Goal: Information Seeking & Learning: Check status

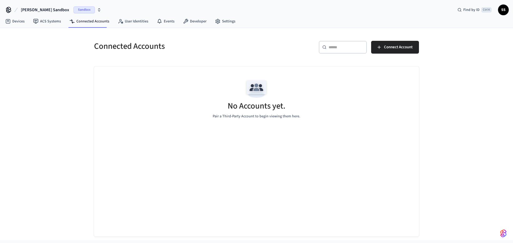
click at [73, 9] on span "Sandbox" at bounding box center [83, 9] width 21 height 7
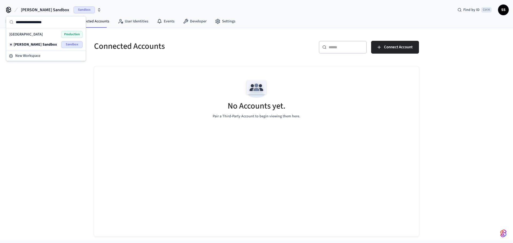
click at [75, 33] on span "Production" at bounding box center [71, 34] width 21 height 7
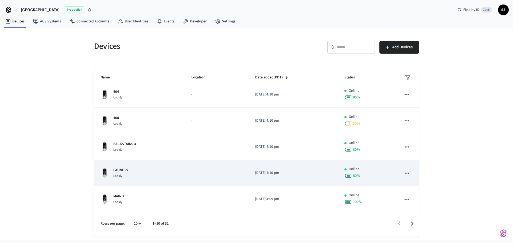
scroll to position [138, 0]
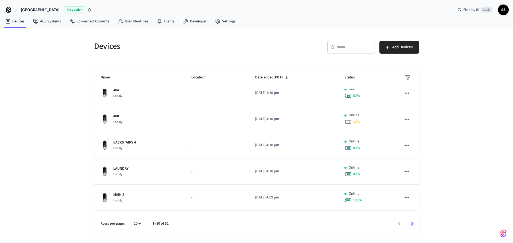
click at [413, 224] on icon "Go to next page" at bounding box center [412, 224] width 3 height 4
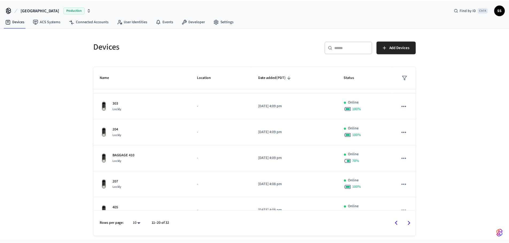
scroll to position [0, 0]
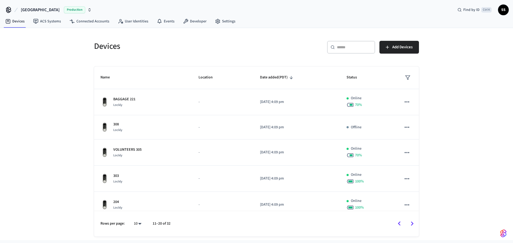
drag, startPoint x: 68, startPoint y: 110, endPoint x: 70, endPoint y: 112, distance: 3.4
click at [70, 112] on div "Devices ​ ​ Add Devices Name Location Date added (PDT) Status BAGGAGE 221 Lockl…" at bounding box center [256, 134] width 513 height 212
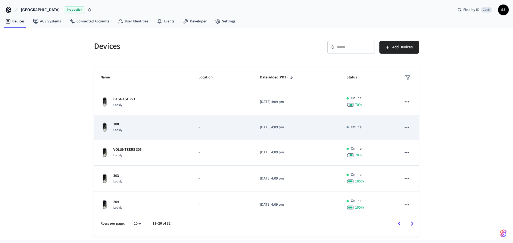
drag, startPoint x: 140, startPoint y: 120, endPoint x: 147, endPoint y: 119, distance: 6.5
click at [146, 119] on td "308 Lockly" at bounding box center [143, 127] width 98 height 24
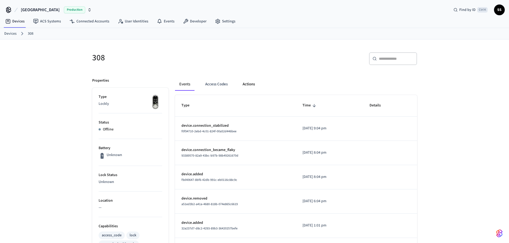
click at [243, 85] on button "Actions" at bounding box center [248, 84] width 21 height 13
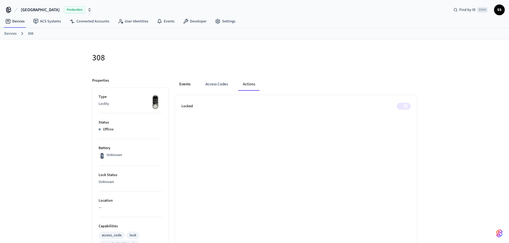
click at [182, 84] on button "Events" at bounding box center [185, 84] width 20 height 13
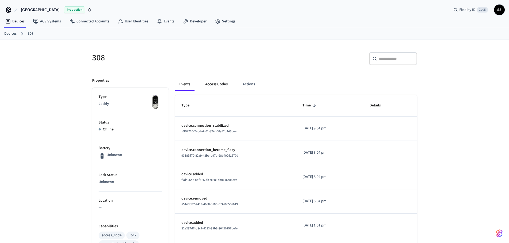
click at [210, 84] on button "Access Codes" at bounding box center [216, 84] width 31 height 13
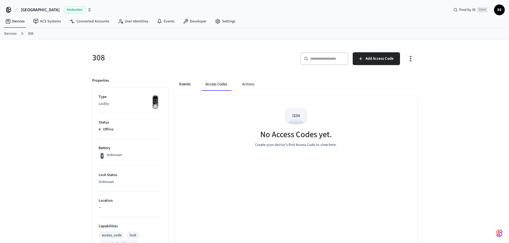
click at [191, 85] on button "Events" at bounding box center [185, 84] width 20 height 13
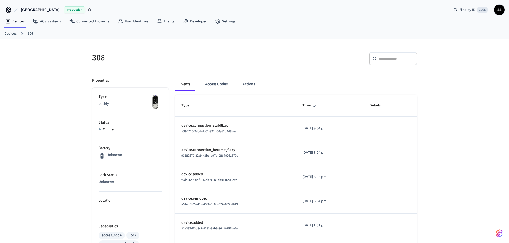
click at [141, 57] on h5 "308" at bounding box center [171, 57] width 159 height 11
drag, startPoint x: 234, startPoint y: 126, endPoint x: 174, endPoint y: 125, distance: 59.3
click at [174, 125] on div "Events Access Codes Actions Type Time Details device.connection_stabilized f0f9…" at bounding box center [293, 240] width 248 height 336
drag, startPoint x: 342, startPoint y: 128, endPoint x: 269, endPoint y: 128, distance: 73.5
click at [277, 128] on tr "device.connection_stabilized f0f94710-2ebd-4c01-824f-00a52d446bee 2025/09/21 at…" at bounding box center [296, 129] width 242 height 24
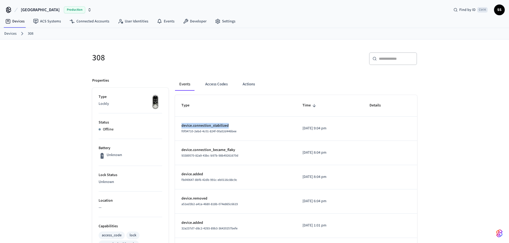
click at [253, 124] on p "device.connection_stabilized" at bounding box center [235, 126] width 108 height 6
click at [7, 33] on link "Devices" at bounding box center [10, 34] width 12 height 6
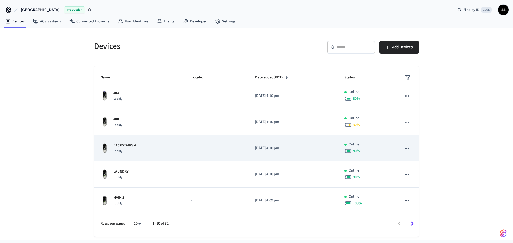
scroll to position [138, 0]
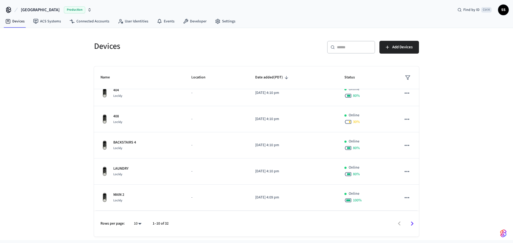
click at [412, 224] on icon "Go to next page" at bounding box center [412, 224] width 8 height 8
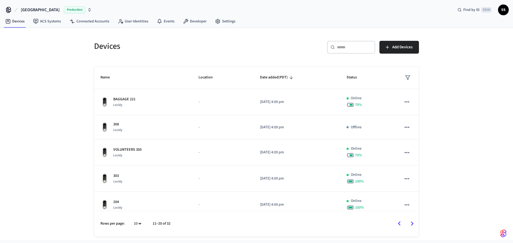
click at [410, 221] on icon "Go to next page" at bounding box center [412, 224] width 8 height 8
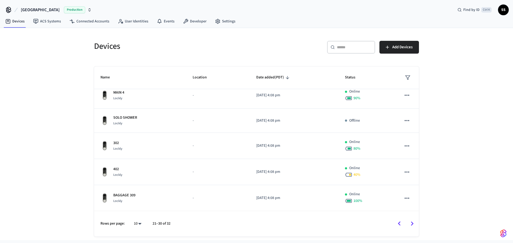
scroll to position [138, 0]
click at [411, 225] on icon "Go to next page" at bounding box center [412, 224] width 8 height 8
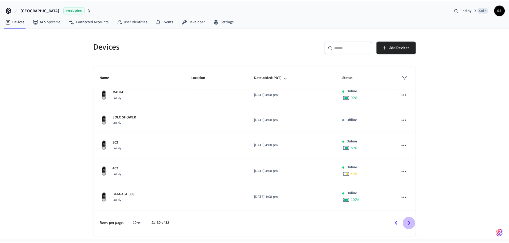
scroll to position [0, 0]
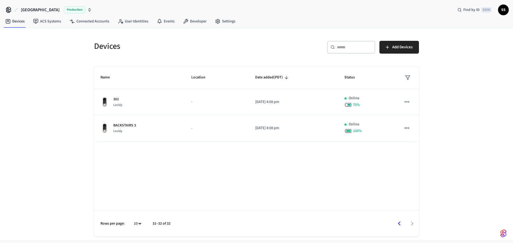
click at [400, 222] on icon "Go to previous page" at bounding box center [399, 224] width 8 height 8
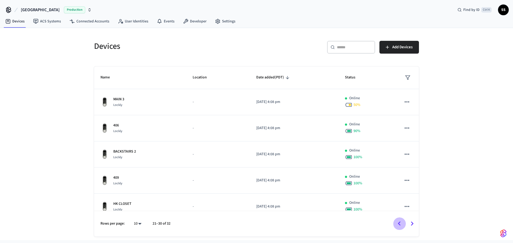
click at [400, 222] on icon "Go to previous page" at bounding box center [399, 224] width 8 height 8
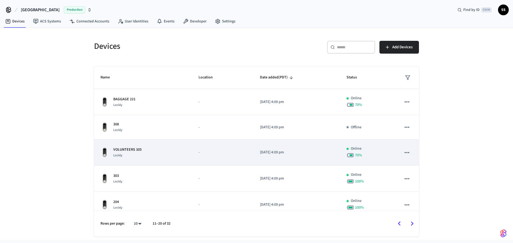
click at [405, 153] on icon "sticky table" at bounding box center [407, 152] width 5 height 1
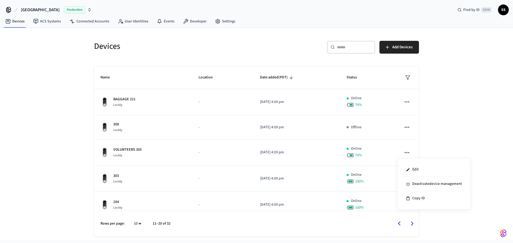
click at [211, 150] on div at bounding box center [256, 121] width 513 height 243
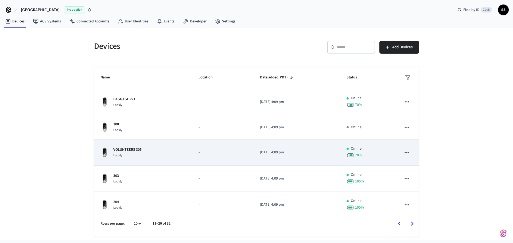
click at [126, 150] on p "VOLUNTEERS 305" at bounding box center [127, 150] width 28 height 6
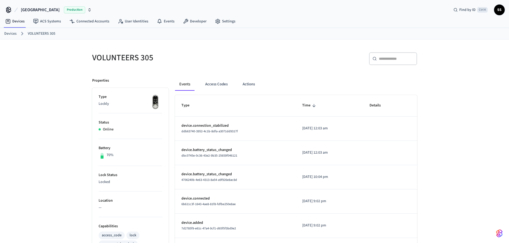
drag, startPoint x: 338, startPoint y: 129, endPoint x: 173, endPoint y: 127, distance: 164.3
click at [173, 127] on div "Events Access Codes Actions Type Time Details device.connection_stabilized ddb6…" at bounding box center [293, 231] width 248 height 319
drag, startPoint x: 111, startPoint y: 129, endPoint x: 102, endPoint y: 128, distance: 8.9
click at [98, 128] on ul "Type Lockly Status Online Battery 70% Lock Status Locked Location — Capabilitie…" at bounding box center [130, 239] width 76 height 303
drag, startPoint x: 343, startPoint y: 128, endPoint x: 177, endPoint y: 125, distance: 165.4
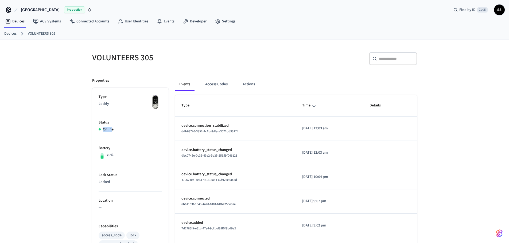
click at [177, 125] on tr "device.connection_stabilized ddb63740-3952-4c1b-8dfa-a3071dd9317f 2025/09/22 at…" at bounding box center [296, 129] width 242 height 24
drag, startPoint x: 115, startPoint y: 130, endPoint x: 105, endPoint y: 129, distance: 9.9
click at [105, 129] on div "Online" at bounding box center [131, 130] width 64 height 6
drag, startPoint x: 333, startPoint y: 128, endPoint x: 193, endPoint y: 126, distance: 140.8
click at [193, 126] on tr "device.connection_stabilized ddb63740-3952-4c1b-8dfa-a3071dd9317f 2025/09/22 at…" at bounding box center [296, 129] width 242 height 24
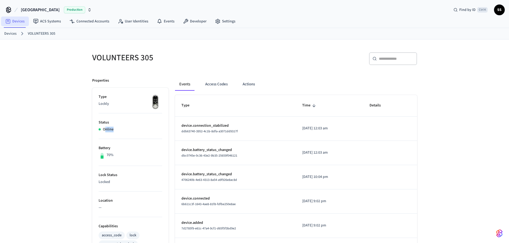
click at [12, 24] on link "Devices" at bounding box center [15, 22] width 28 height 10
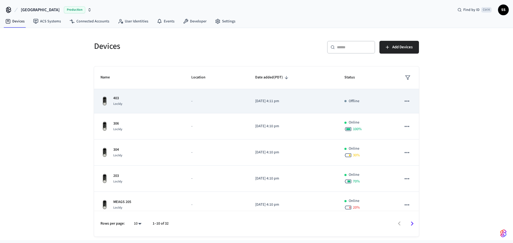
click at [223, 99] on p "-" at bounding box center [216, 102] width 51 height 6
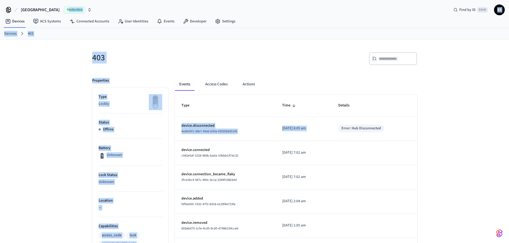
drag, startPoint x: 347, startPoint y: 129, endPoint x: 386, endPoint y: 127, distance: 38.8
click at [381, 127] on div "Error: Hub Disconnected" at bounding box center [361, 129] width 40 height 6
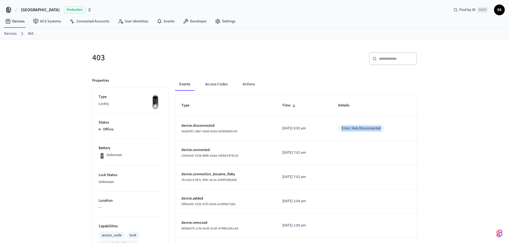
drag, startPoint x: 347, startPoint y: 129, endPoint x: 385, endPoint y: 127, distance: 38.3
click at [381, 127] on div "Error: Hub Disconnected" at bounding box center [361, 129] width 40 height 6
drag, startPoint x: 274, startPoint y: 129, endPoint x: 313, endPoint y: 133, distance: 39.3
click at [316, 129] on td "[DATE] 8:05 am" at bounding box center [304, 129] width 56 height 24
click at [251, 123] on p "device.disconnected" at bounding box center [225, 126] width 88 height 6
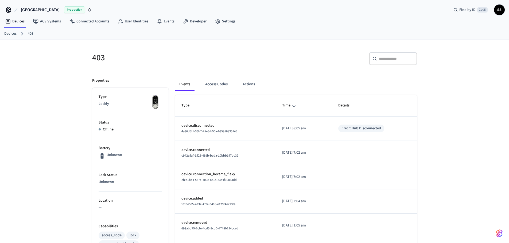
drag, startPoint x: 311, startPoint y: 129, endPoint x: 298, endPoint y: 129, distance: 13.4
click at [298, 129] on p "[DATE] 8:05 am" at bounding box center [303, 129] width 43 height 6
click at [316, 127] on p "[DATE] 8:05 am" at bounding box center [303, 129] width 43 height 6
drag, startPoint x: 386, startPoint y: 128, endPoint x: 275, endPoint y: 127, distance: 110.4
click at [275, 127] on tr "device.disconnected 4a36d5f1-36b7-45e6-b50a-035956835145 [DATE] 8:05 am Error: …" at bounding box center [296, 129] width 242 height 24
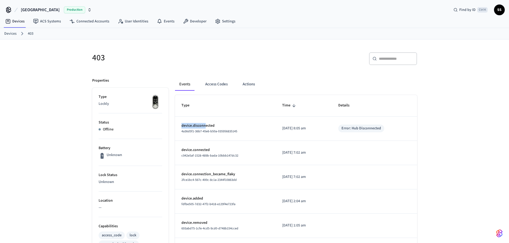
drag, startPoint x: 181, startPoint y: 125, endPoint x: 206, endPoint y: 119, distance: 25.5
click at [206, 119] on td "device.disconnected 4a36d5f1-36b7-45e6-b50a-035956835145" at bounding box center [225, 129] width 101 height 24
drag, startPoint x: 119, startPoint y: 129, endPoint x: 103, endPoint y: 123, distance: 16.7
click at [103, 123] on li "Status Offline" at bounding box center [131, 127] width 64 height 26
drag, startPoint x: 386, startPoint y: 129, endPoint x: 178, endPoint y: 127, distance: 207.6
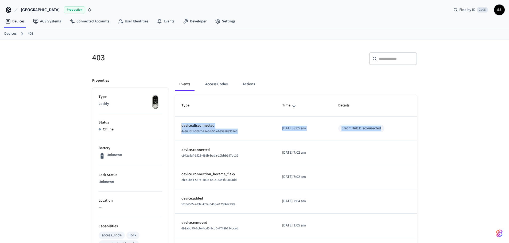
click at [178, 127] on tr "device.disconnected 4a36d5f1-36b7-45e6-b50a-035956835145 [DATE] 8:05 am Error: …" at bounding box center [296, 129] width 242 height 24
click at [296, 152] on p "[DATE] 7:02 am" at bounding box center [303, 153] width 43 height 6
click at [301, 202] on p "[DATE] 2:04 am" at bounding box center [303, 202] width 43 height 6
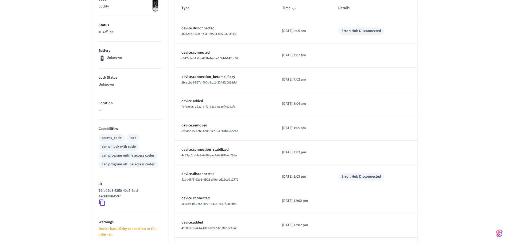
scroll to position [107, 0]
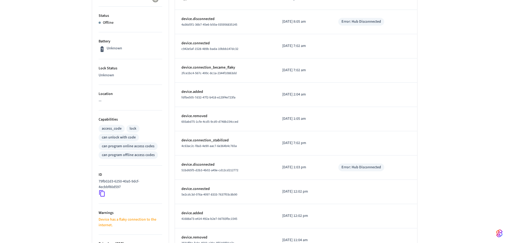
drag, startPoint x: 298, startPoint y: 94, endPoint x: 306, endPoint y: 93, distance: 7.8
click at [306, 93] on p "[DATE] 2:04 am" at bounding box center [303, 95] width 43 height 6
drag, startPoint x: 300, startPoint y: 117, endPoint x: 308, endPoint y: 117, distance: 8.0
click at [308, 117] on p "[DATE] 1:05 am" at bounding box center [303, 119] width 43 height 6
drag, startPoint x: 298, startPoint y: 143, endPoint x: 311, endPoint y: 143, distance: 12.3
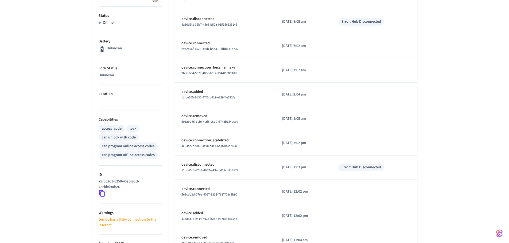
click at [311, 143] on p "[DATE] 7:02 pm" at bounding box center [303, 144] width 43 height 6
drag, startPoint x: 294, startPoint y: 169, endPoint x: 310, endPoint y: 171, distance: 16.2
click at [312, 168] on p "[DATE] 1:03 pm" at bounding box center [303, 168] width 43 height 6
drag, startPoint x: 298, startPoint y: 190, endPoint x: 310, endPoint y: 185, distance: 13.8
click at [314, 191] on p "[DATE] 12:02 pm" at bounding box center [303, 192] width 43 height 6
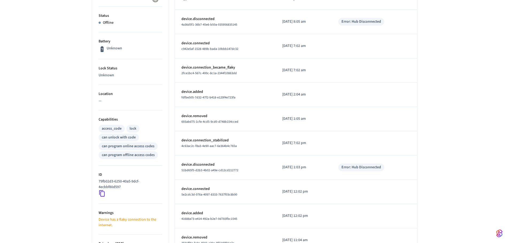
drag, startPoint x: 295, startPoint y: 167, endPoint x: 314, endPoint y: 168, distance: 18.7
click at [314, 168] on p "[DATE] 1:03 pm" at bounding box center [303, 168] width 43 height 6
drag, startPoint x: 299, startPoint y: 186, endPoint x: 316, endPoint y: 192, distance: 17.9
click at [316, 192] on p "[DATE] 12:02 pm" at bounding box center [303, 192] width 43 height 6
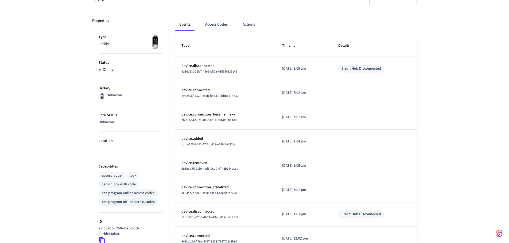
scroll to position [53, 0]
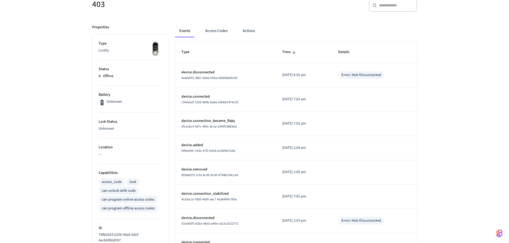
drag, startPoint x: 297, startPoint y: 74, endPoint x: 315, endPoint y: 75, distance: 18.2
click at [315, 75] on p "[DATE] 8:05 am" at bounding box center [303, 75] width 43 height 6
click at [292, 76] on p "[DATE] 8:05 am" at bounding box center [303, 75] width 43 height 6
drag, startPoint x: 295, startPoint y: 74, endPoint x: 317, endPoint y: 75, distance: 21.6
click at [317, 75] on p "[DATE] 8:05 am" at bounding box center [303, 75] width 43 height 6
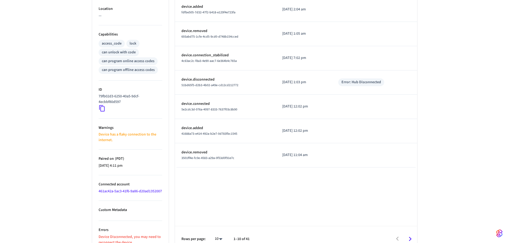
scroll to position [207, 0]
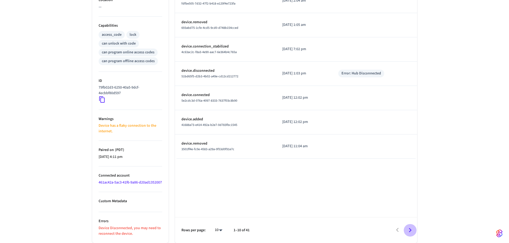
click at [409, 230] on icon "Go to next page" at bounding box center [410, 230] width 8 height 8
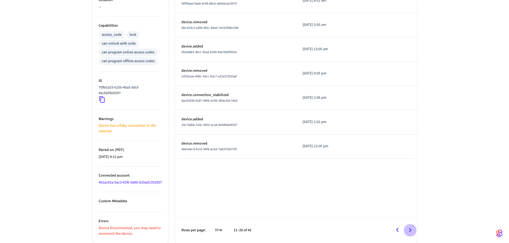
click at [411, 230] on icon "Go to next page" at bounding box center [410, 230] width 3 height 4
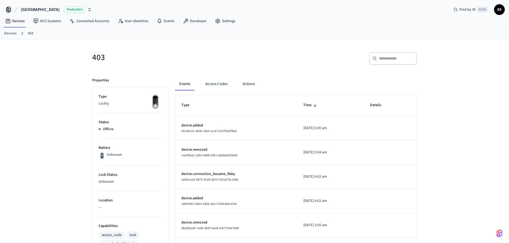
scroll to position [0, 0]
click at [184, 68] on div "403" at bounding box center [169, 58] width 166 height 24
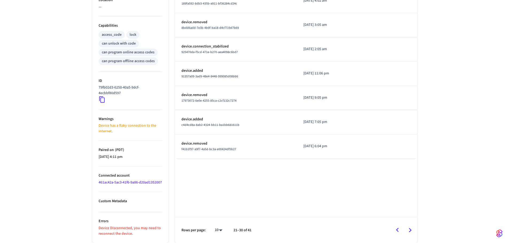
scroll to position [207, 0]
click at [398, 229] on icon "Go to previous page" at bounding box center [397, 230] width 3 height 4
click at [397, 230] on icon "Go to previous page" at bounding box center [397, 230] width 3 height 4
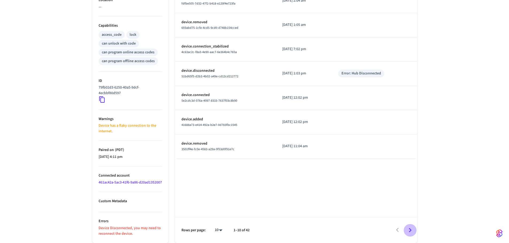
click at [411, 227] on icon "Go to next page" at bounding box center [410, 230] width 8 height 8
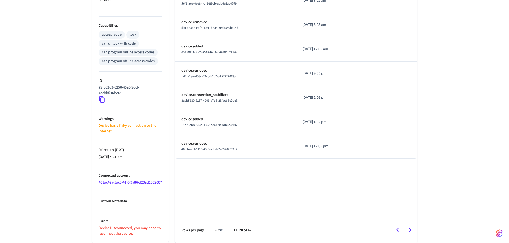
click at [409, 232] on icon "Go to next page" at bounding box center [410, 230] width 8 height 8
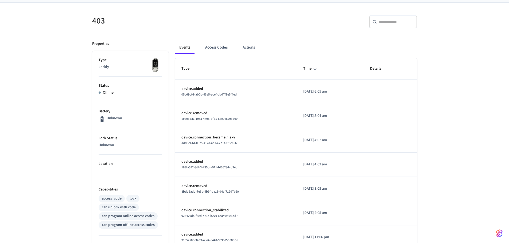
scroll to position [27, 0]
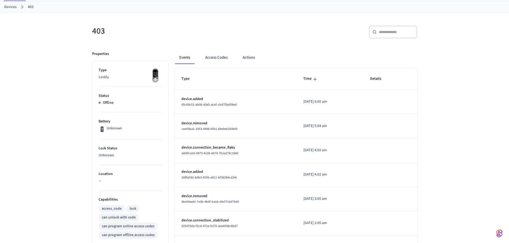
click at [385, 32] on input "text" at bounding box center [396, 31] width 35 height 5
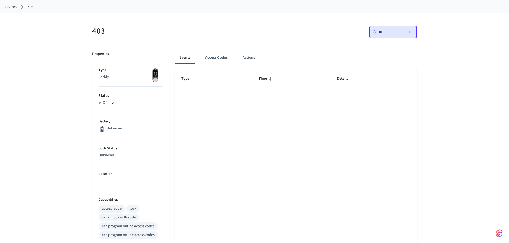
type input "*"
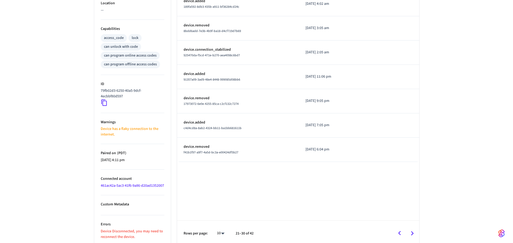
scroll to position [207, 0]
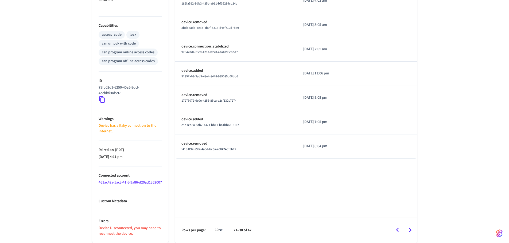
click at [399, 230] on icon "Go to previous page" at bounding box center [397, 230] width 8 height 8
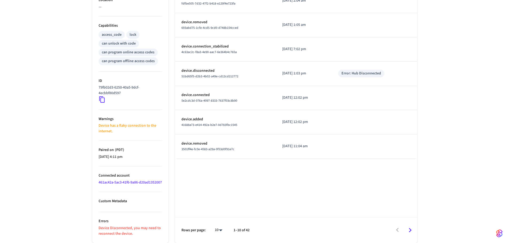
click at [399, 230] on div at bounding box center [336, 230] width 162 height 13
click at [219, 229] on body "Cova Hotel Production Find by ID Ctrl K SS Devices ACS Systems Connected Accoun…" at bounding box center [254, 21] width 509 height 444
click at [217, 230] on li "100" at bounding box center [216, 228] width 14 height 14
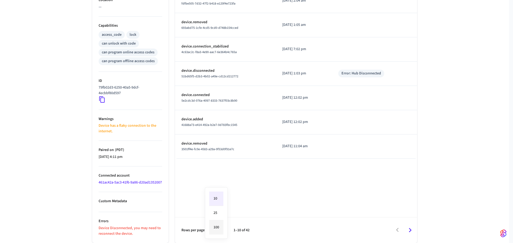
type input "***"
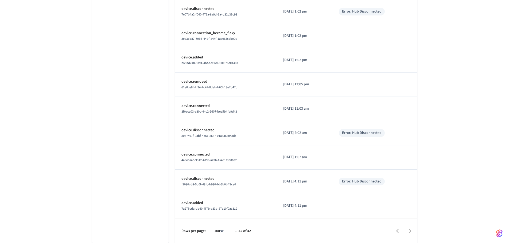
scroll to position [920, 0]
drag, startPoint x: 293, startPoint y: 180, endPoint x: 310, endPoint y: 180, distance: 17.1
click at [310, 180] on td "[DATE] 4:11 pm" at bounding box center [305, 181] width 56 height 24
click at [298, 181] on p "[DATE] 4:11 pm" at bounding box center [304, 181] width 43 height 6
drag, startPoint x: 266, startPoint y: 181, endPoint x: 269, endPoint y: 181, distance: 3.0
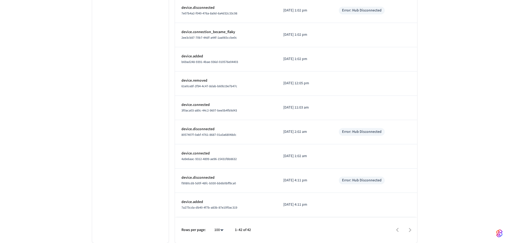
click at [267, 181] on td "device.disconnected f9080cd8-5d0f-48fc-b930-bb6b0bff9ca0" at bounding box center [226, 181] width 102 height 24
drag, startPoint x: 274, startPoint y: 180, endPoint x: 325, endPoint y: 173, distance: 50.9
click at [318, 181] on td "[DATE] 4:11 pm" at bounding box center [305, 181] width 56 height 24
drag, startPoint x: 349, startPoint y: 181, endPoint x: 386, endPoint y: 180, distance: 36.4
click at [385, 180] on div "Error: Hub Disconnected" at bounding box center [362, 181] width 46 height 8
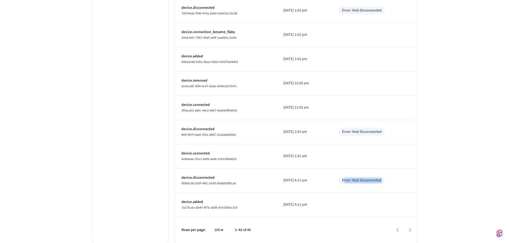
drag, startPoint x: 279, startPoint y: 180, endPoint x: 306, endPoint y: 178, distance: 27.4
click at [316, 180] on td "[DATE] 4:11 pm" at bounding box center [305, 181] width 56 height 24
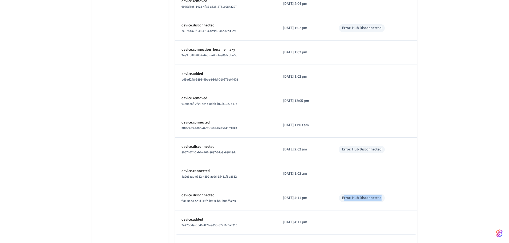
scroll to position [894, 0]
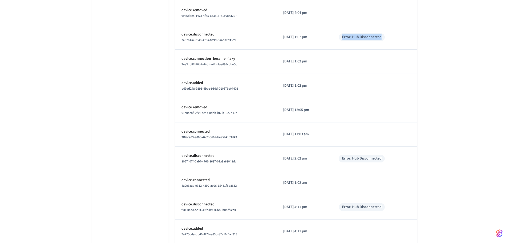
drag, startPoint x: 386, startPoint y: 36, endPoint x: 346, endPoint y: 38, distance: 39.8
click at [346, 38] on div "Error: Hub Disconnected" at bounding box center [362, 37] width 46 height 8
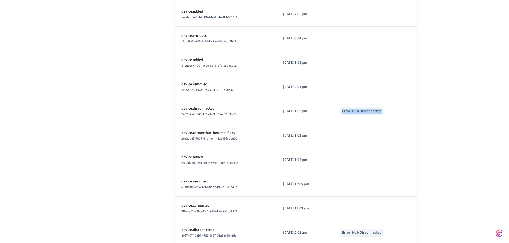
scroll to position [814, 0]
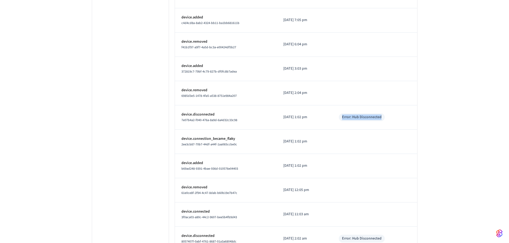
drag, startPoint x: 184, startPoint y: 116, endPoint x: 336, endPoint y: 119, distance: 151.5
click at [306, 120] on tr "device.disconnected 7e07b4a2-f040-476a-8a9d-6a4d32c33c98 2025/09/19 at 1:02 pm …" at bounding box center [296, 118] width 242 height 24
drag, startPoint x: 387, startPoint y: 117, endPoint x: 178, endPoint y: 115, distance: 209.2
click at [176, 115] on tr "device.disconnected 7e07b4a2-f040-476a-8a9d-6a4d32c33c98 2025/09/19 at 1:02 pm …" at bounding box center [296, 118] width 242 height 24
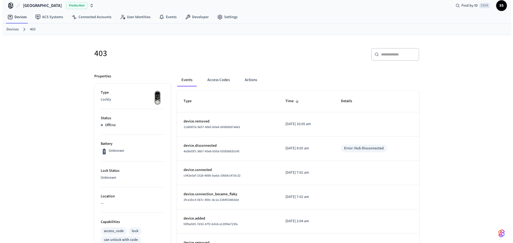
scroll to position [0, 0]
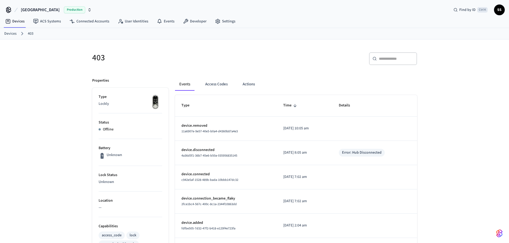
click at [499, 8] on span "SS" at bounding box center [500, 10] width 10 height 10
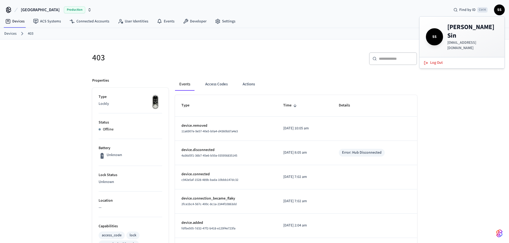
click at [247, 51] on div "403" at bounding box center [169, 58] width 166 height 24
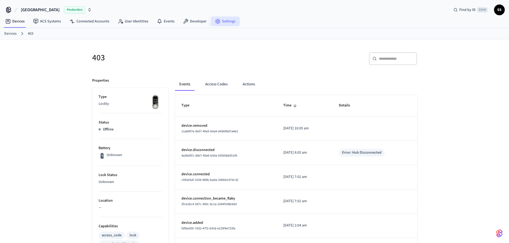
click at [225, 22] on link "Settings" at bounding box center [225, 22] width 29 height 10
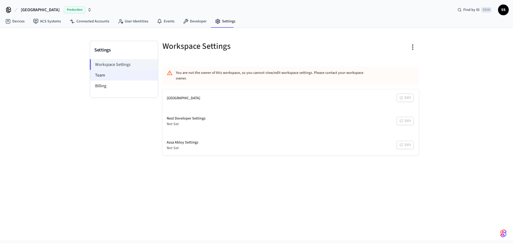
click at [102, 74] on li "Team" at bounding box center [124, 75] width 68 height 11
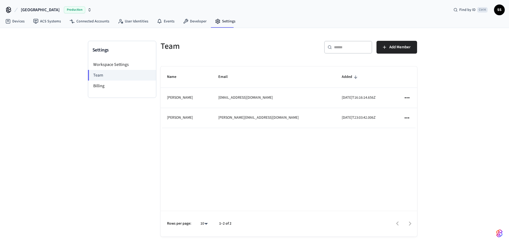
click at [409, 100] on icon "sticky table" at bounding box center [406, 97] width 7 height 7
click at [452, 79] on div at bounding box center [256, 121] width 513 height 243
click at [198, 20] on link "Developer" at bounding box center [195, 22] width 32 height 10
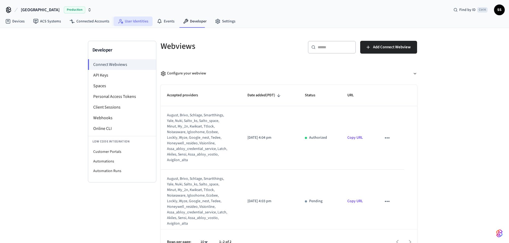
click at [134, 20] on link "User Identities" at bounding box center [133, 22] width 39 height 10
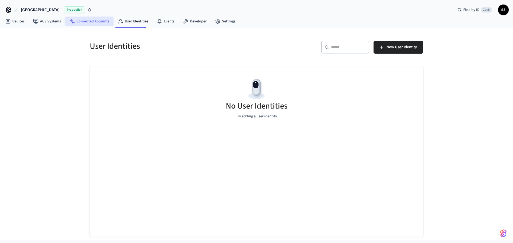
click at [91, 22] on link "Connected Accounts" at bounding box center [89, 22] width 48 height 10
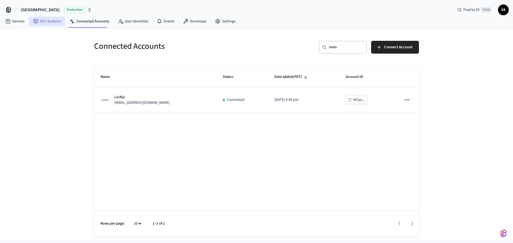
click at [50, 21] on link "ACS Systems" at bounding box center [47, 22] width 36 height 10
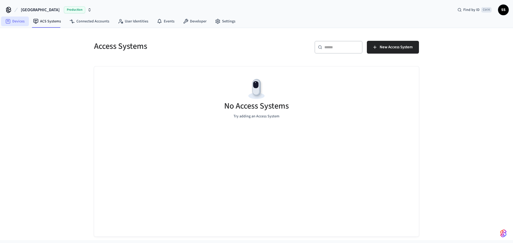
click at [9, 23] on icon at bounding box center [7, 21] width 5 height 5
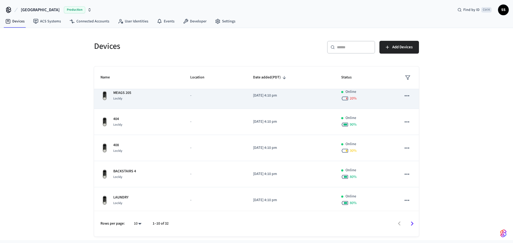
scroll to position [107, 0]
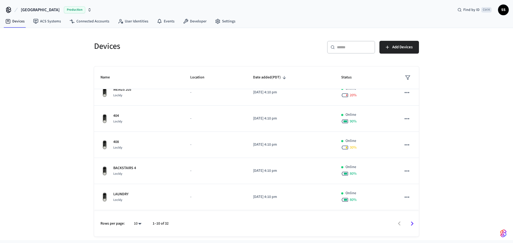
click at [413, 225] on icon "Go to next page" at bounding box center [412, 224] width 8 height 8
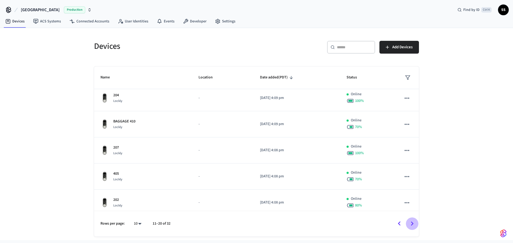
click at [413, 225] on icon "Go to next page" at bounding box center [412, 224] width 8 height 8
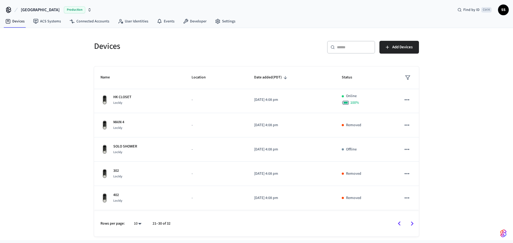
click at [284, 77] on icon "sticky table" at bounding box center [285, 77] width 3 height 3
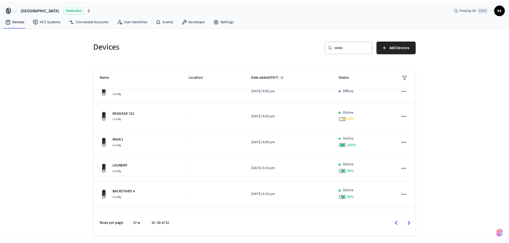
scroll to position [0, 0]
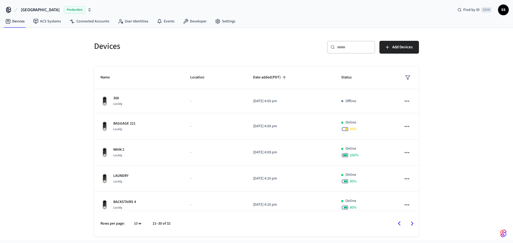
click at [346, 48] on input "text" at bounding box center [354, 47] width 35 height 5
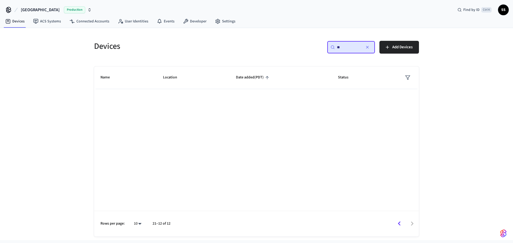
type input "*"
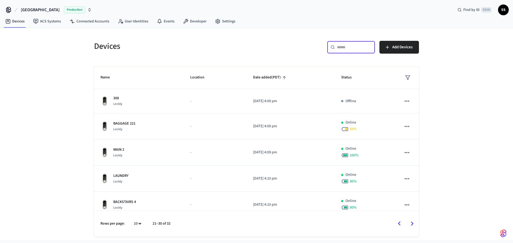
click at [137, 225] on body "Cova Hotel Production Find by ID Ctrl K SS Devices ACS Systems Connected Accoun…" at bounding box center [256, 120] width 513 height 240
click at [138, 228] on li "All" at bounding box center [136, 228] width 14 height 14
type input "**"
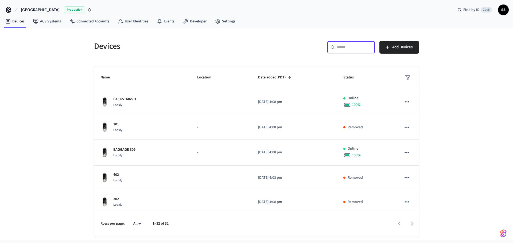
click at [351, 45] on input "text" at bounding box center [354, 47] width 35 height 5
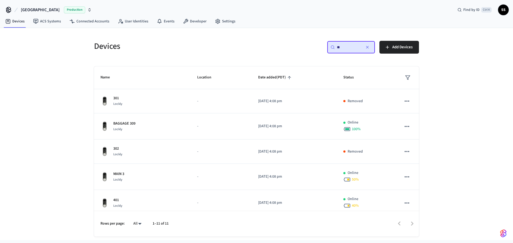
type input "*"
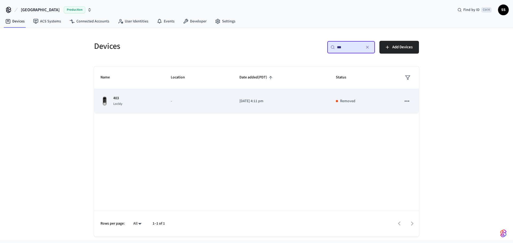
type input "***"
click at [399, 103] on td "sticky table" at bounding box center [407, 101] width 24 height 24
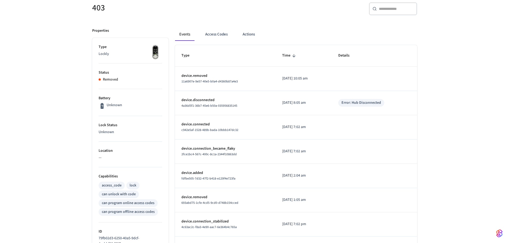
scroll to position [53, 0]
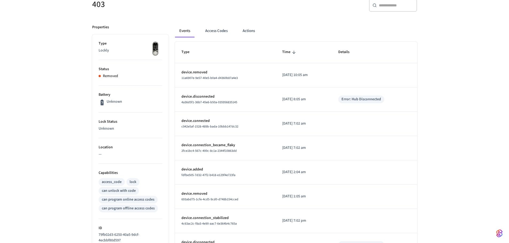
drag, startPoint x: 317, startPoint y: 200, endPoint x: 187, endPoint y: 162, distance: 135.5
click at [178, 171] on tbody "device.removed 11a6907e-9e57-40e5-b0a4-d4360b87a4e3 [DATE] 10:05 am device.disc…" at bounding box center [296, 184] width 242 height 243
drag, startPoint x: 314, startPoint y: 98, endPoint x: 186, endPoint y: 95, distance: 128.3
click at [181, 96] on tr "device.disconnected 4a36d5f1-36b7-45e6-b50a-035956835145 [DATE] 8:05 am Error: …" at bounding box center [296, 100] width 242 height 24
drag, startPoint x: 321, startPoint y: 77, endPoint x: 195, endPoint y: 76, distance: 126.1
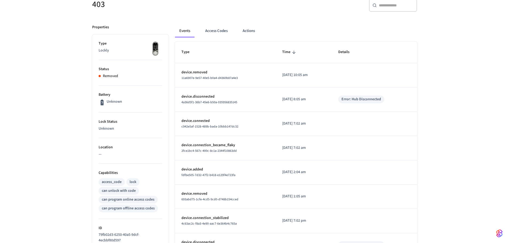
click at [195, 76] on tr "device.removed 11a6907e-9e57-40e5-b0a4-d4360b87a4e3 [DATE] 10:05 am" at bounding box center [296, 75] width 242 height 24
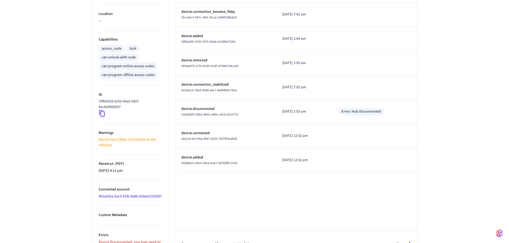
scroll to position [207, 0]
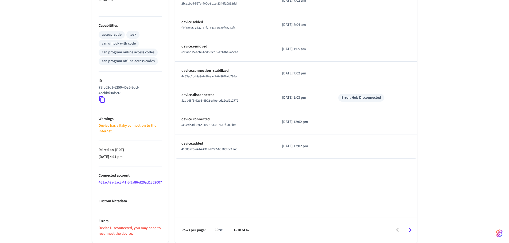
click at [407, 228] on icon "Go to next page" at bounding box center [410, 230] width 8 height 8
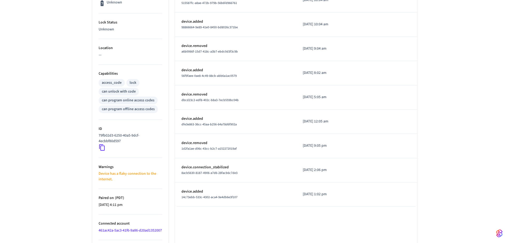
scroll to position [153, 0]
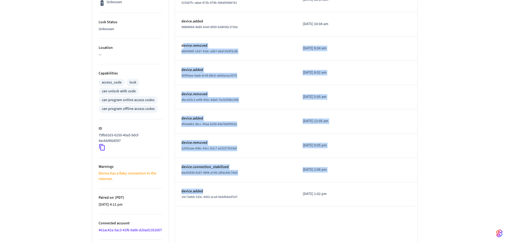
drag, startPoint x: 244, startPoint y: 191, endPoint x: 182, endPoint y: 42, distance: 161.0
click at [182, 42] on tbody "device.removed 3501ff4e-fc0e-4583-a29a-0f53d0f91e7c [DATE] 11:04 am device.conn…" at bounding box center [296, 85] width 242 height 243
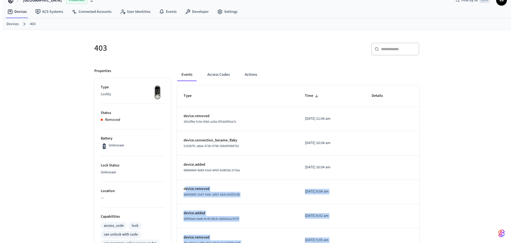
scroll to position [0, 0]
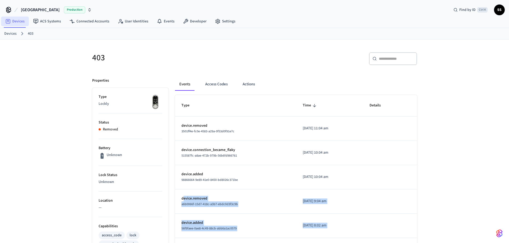
click at [16, 20] on link "Devices" at bounding box center [15, 22] width 28 height 10
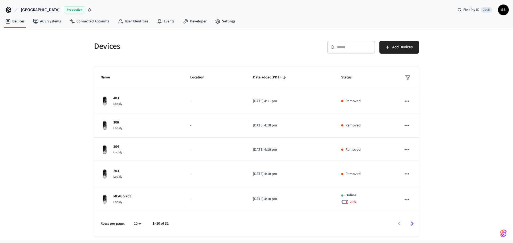
click at [10, 34] on div "Devices ​ ​ Add Devices Name Location Date added (PDT) Status 403 Lockly - [DAT…" at bounding box center [256, 134] width 513 height 212
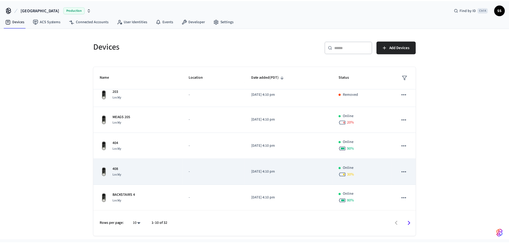
scroll to position [80, 0]
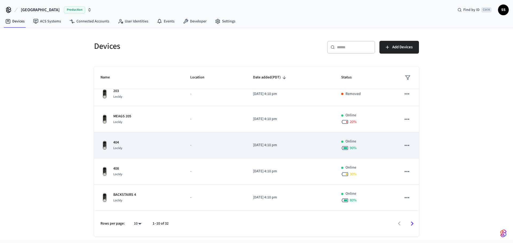
click at [116, 144] on p "404" at bounding box center [117, 143] width 9 height 6
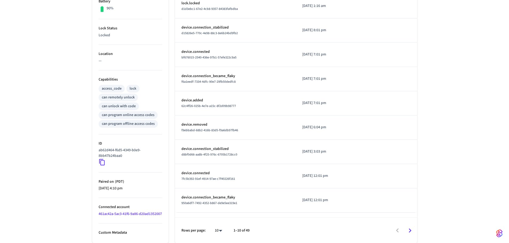
scroll to position [153, 0]
click at [410, 232] on icon "Go to next page" at bounding box center [410, 230] width 3 height 4
click at [409, 230] on icon "Go to next page" at bounding box center [410, 231] width 8 height 8
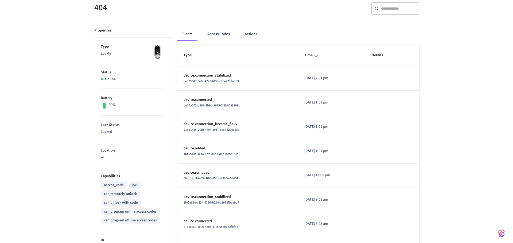
scroll to position [0, 0]
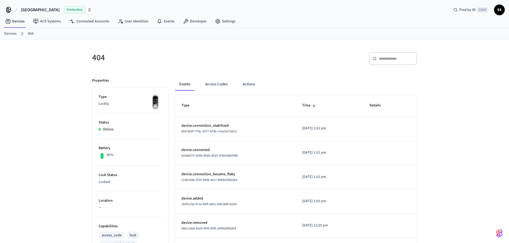
click at [9, 33] on link "Devices" at bounding box center [10, 34] width 12 height 6
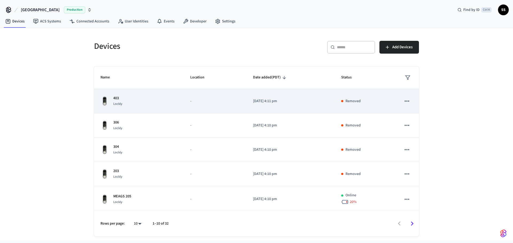
click at [142, 98] on div "403 Lockly" at bounding box center [138, 101] width 77 height 11
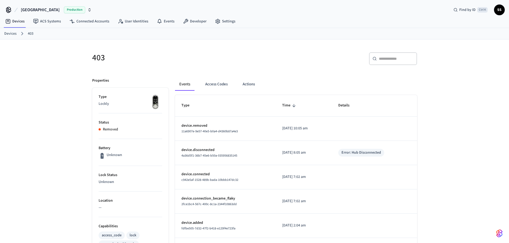
drag, startPoint x: 298, startPoint y: 129, endPoint x: 317, endPoint y: 128, distance: 18.2
click at [316, 129] on p "[DATE] 10:05 am" at bounding box center [303, 129] width 43 height 6
click at [5, 33] on link "Devices" at bounding box center [10, 34] width 12 height 6
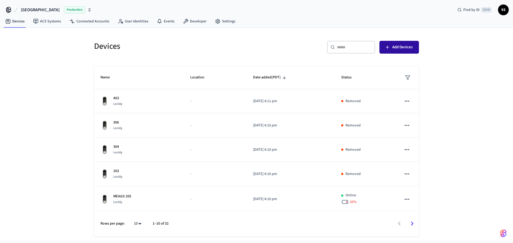
click at [392, 49] on button "Add Devices" at bounding box center [399, 47] width 40 height 13
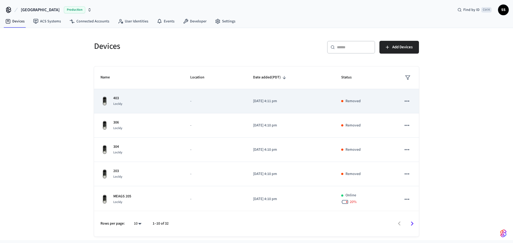
click at [199, 107] on td "-" at bounding box center [215, 101] width 63 height 24
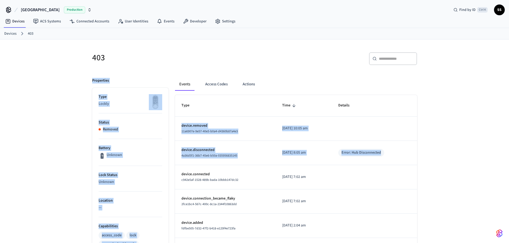
drag, startPoint x: 88, startPoint y: 75, endPoint x: 398, endPoint y: 155, distance: 320.7
click at [228, 125] on p "device.removed" at bounding box center [225, 126] width 88 height 6
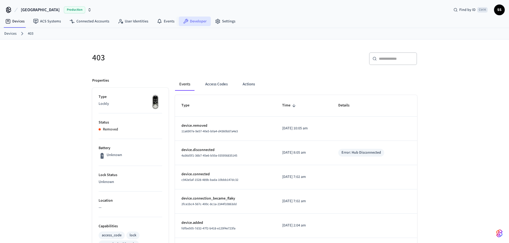
click at [195, 22] on link "Developer" at bounding box center [195, 22] width 32 height 10
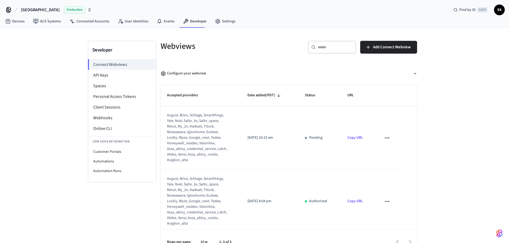
click at [499, 10] on span "SS" at bounding box center [500, 10] width 10 height 10
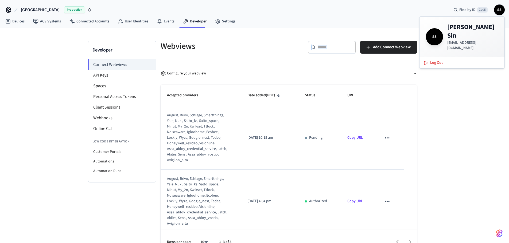
drag, startPoint x: 388, startPoint y: 33, endPoint x: 293, endPoint y: 45, distance: 96.8
click at [293, 45] on div "Developer Connect Webviews API Keys Spaces Personal Access Tokens Client Sessio…" at bounding box center [255, 141] width 342 height 227
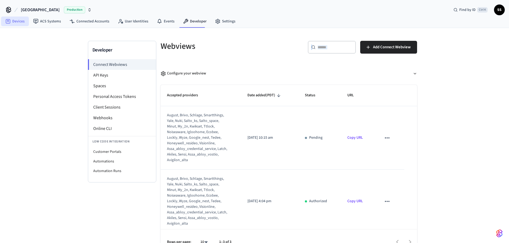
click at [14, 21] on link "Devices" at bounding box center [15, 22] width 28 height 10
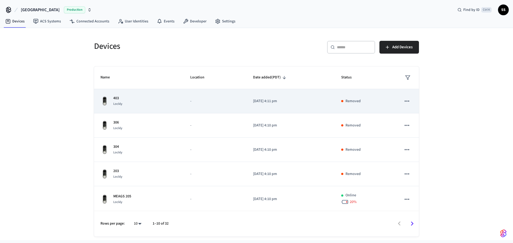
click at [123, 100] on div "403 Lockly" at bounding box center [138, 101] width 77 height 11
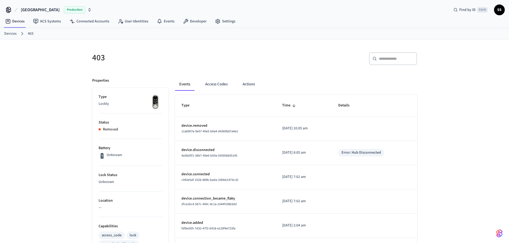
drag, startPoint x: 324, startPoint y: 131, endPoint x: 180, endPoint y: 125, distance: 143.6
click at [180, 125] on tr "device.removed 11a6907e-9e57-40e5-b0a4-d4360b87a4e3 [DATE] 10:05 am" at bounding box center [296, 129] width 242 height 24
click at [181, 125] on p "device.removed" at bounding box center [225, 126] width 88 height 6
drag, startPoint x: 320, startPoint y: 129, endPoint x: 244, endPoint y: 136, distance: 77.1
click at [243, 137] on tr "device.removed 11a6907e-9e57-40e5-b0a4-d4360b87a4e3 [DATE] 10:05 am" at bounding box center [296, 129] width 242 height 24
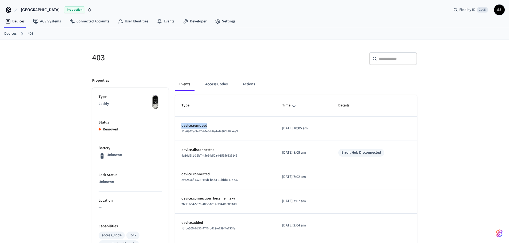
drag, startPoint x: 212, startPoint y: 127, endPoint x: 181, endPoint y: 126, distance: 30.5
click at [180, 126] on td "device.removed 11a6907e-9e57-40e5-b0a4-d4360b87a4e3" at bounding box center [225, 129] width 101 height 24
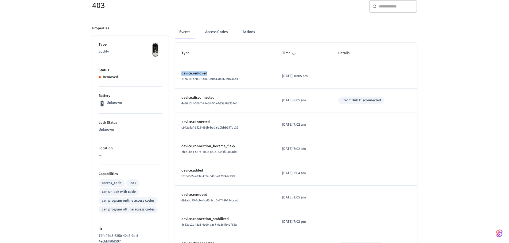
scroll to position [80, 0]
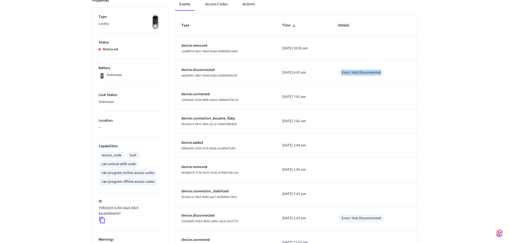
drag, startPoint x: 387, startPoint y: 73, endPoint x: 347, endPoint y: 74, distance: 40.4
click at [347, 74] on div "Error: Hub Disconnected" at bounding box center [361, 73] width 46 height 8
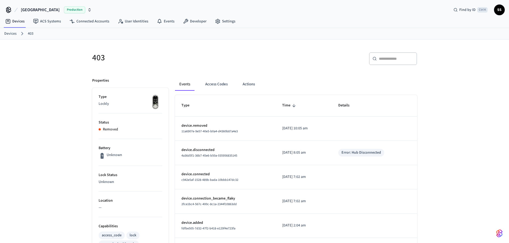
click at [14, 36] on link "Devices" at bounding box center [10, 34] width 12 height 6
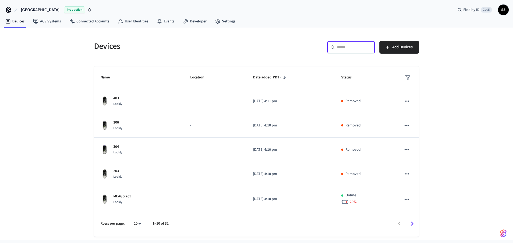
click at [343, 48] on input "text" at bounding box center [354, 47] width 35 height 5
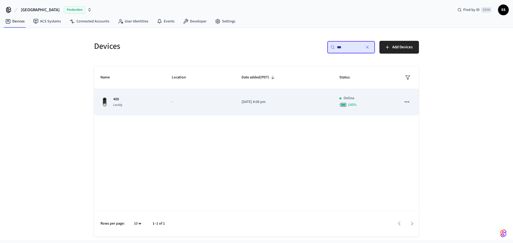
type input "***"
click at [117, 99] on p "409" at bounding box center [117, 100] width 9 height 6
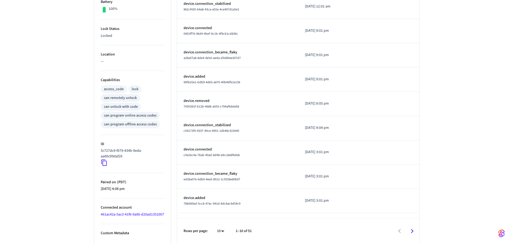
scroll to position [153, 0]
click at [221, 230] on body "Cova Hotel Production Find by ID Ctrl K SS Devices ACS Systems Connected Accoun…" at bounding box center [256, 48] width 513 height 391
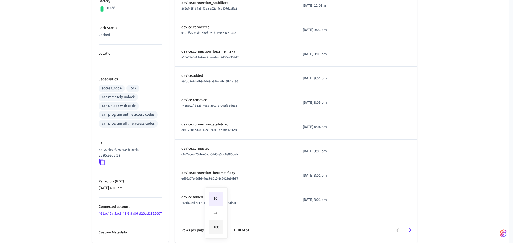
click at [217, 227] on li "100" at bounding box center [216, 228] width 14 height 14
type input "***"
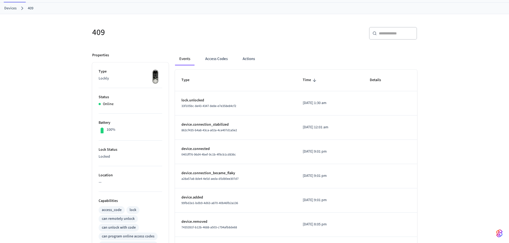
scroll to position [0, 0]
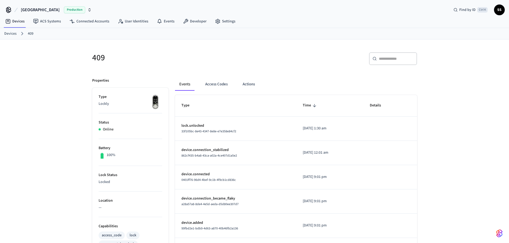
click at [13, 32] on link "Devices" at bounding box center [10, 34] width 12 height 6
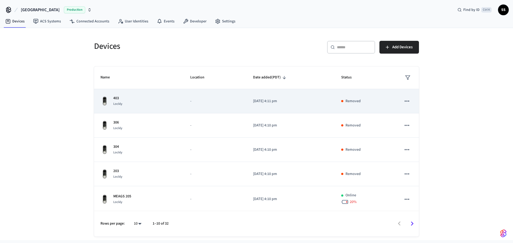
click at [120, 97] on p "403" at bounding box center [117, 99] width 9 height 6
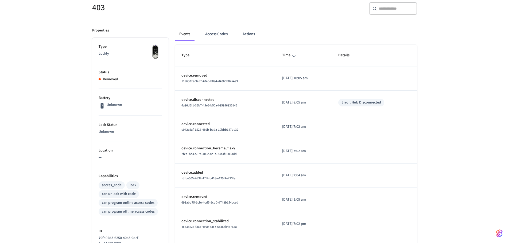
scroll to position [80, 0]
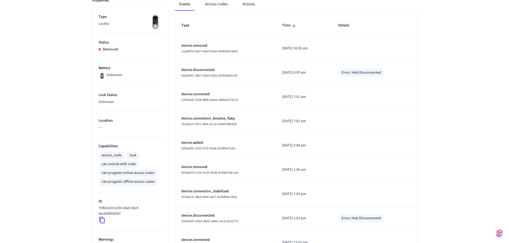
drag, startPoint x: 318, startPoint y: 170, endPoint x: 275, endPoint y: 145, distance: 49.7
click at [275, 145] on tbody "device.removed 11a6907e-9e57-40e5-b0a4-d4360b87a4e3 [DATE] 10:05 am device.disc…" at bounding box center [296, 158] width 242 height 243
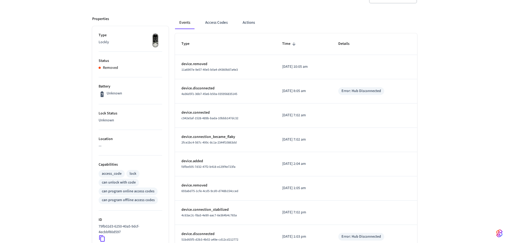
scroll to position [53, 0]
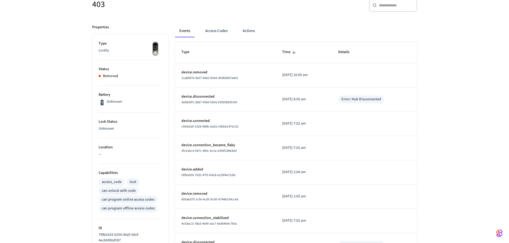
drag, startPoint x: 314, startPoint y: 99, endPoint x: 281, endPoint y: 77, distance: 40.0
click at [277, 73] on tbody "device.removed 11a6907e-9e57-40e5-b0a4-d4360b87a4e3 [DATE] 10:05 am device.disc…" at bounding box center [296, 184] width 242 height 243
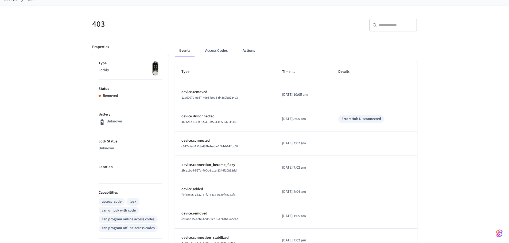
scroll to position [0, 0]
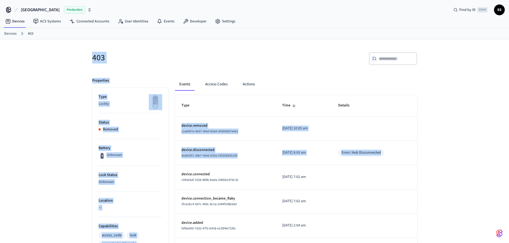
drag, startPoint x: 89, startPoint y: 56, endPoint x: 402, endPoint y: 160, distance: 329.4
click at [402, 161] on div "403 ​ ​ Properties Type Lockly Status Removed Battery Unknown Lock Status Unkno…" at bounding box center [254, 245] width 333 height 398
click at [145, 59] on h5 "403" at bounding box center [171, 57] width 159 height 11
